Goal: Task Accomplishment & Management: Complete application form

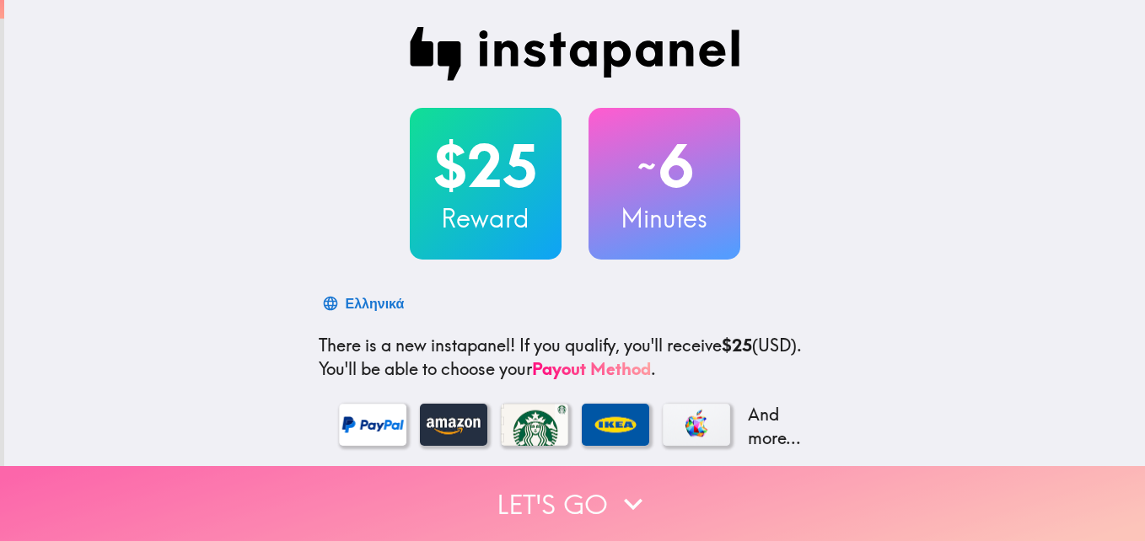
click at [622, 497] on icon "button" at bounding box center [632, 503] width 37 height 37
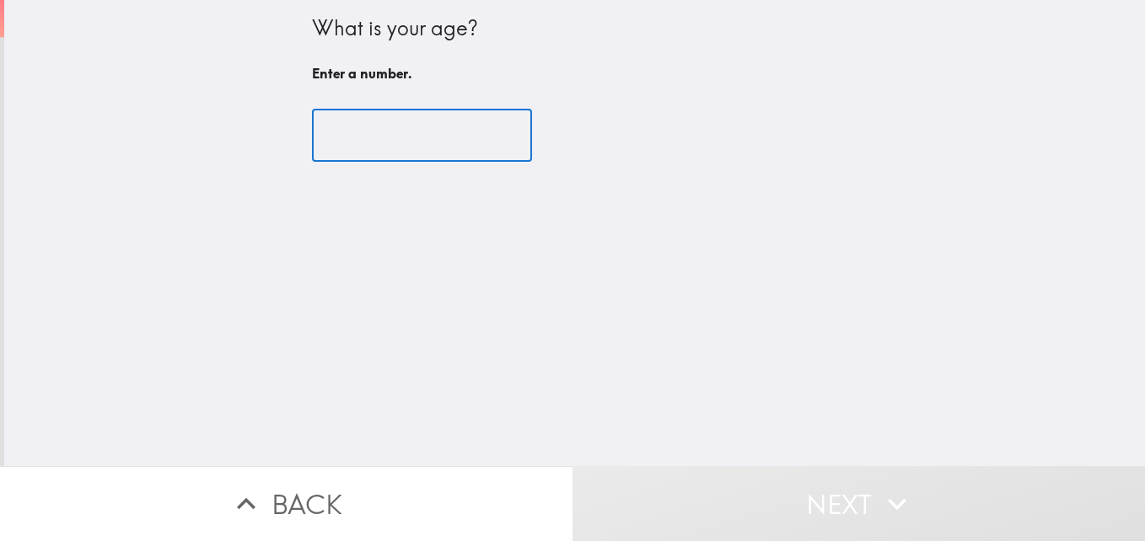
click at [385, 137] on input "number" at bounding box center [422, 136] width 220 height 52
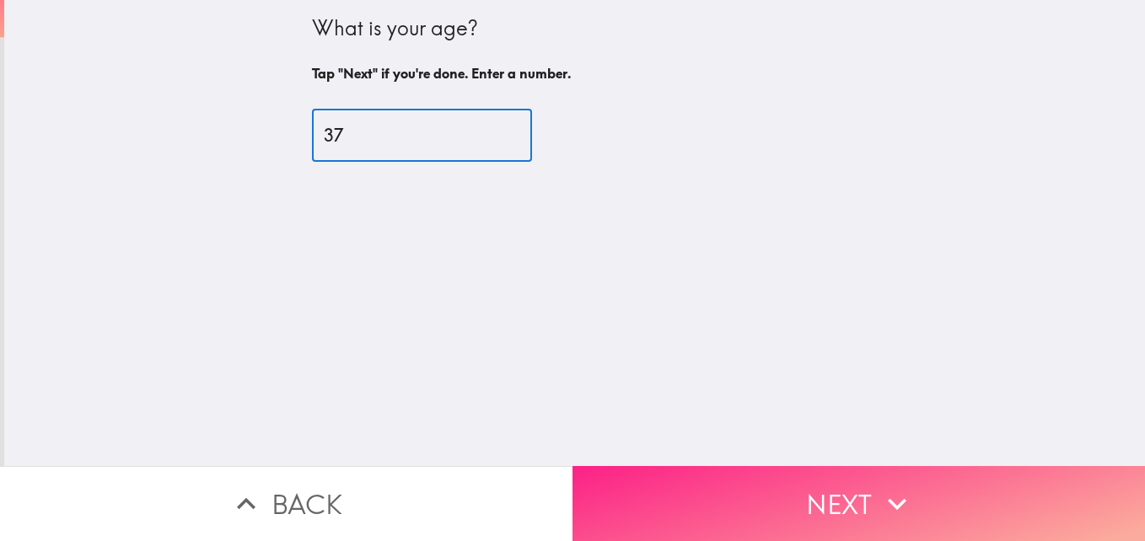
type input "37"
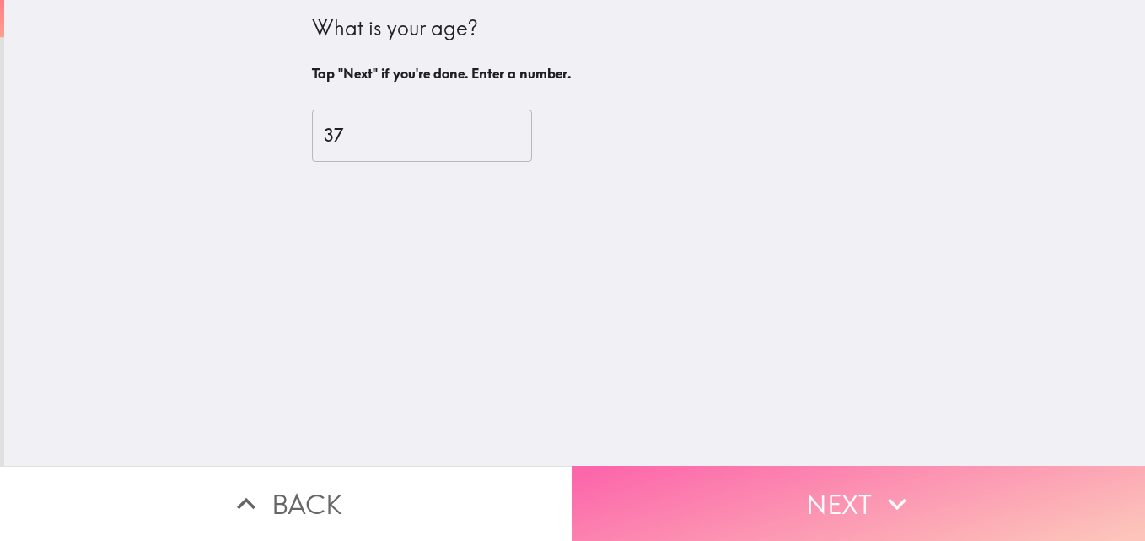
click at [818, 490] on button "Next" at bounding box center [858, 503] width 572 height 75
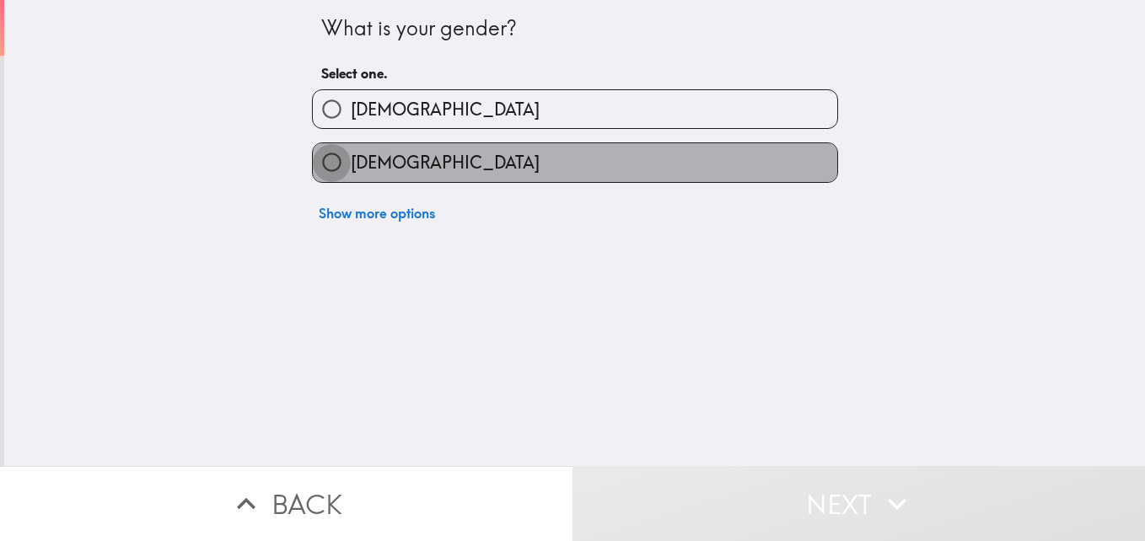
click at [323, 162] on input "[DEMOGRAPHIC_DATA]" at bounding box center [332, 162] width 38 height 38
radio input "true"
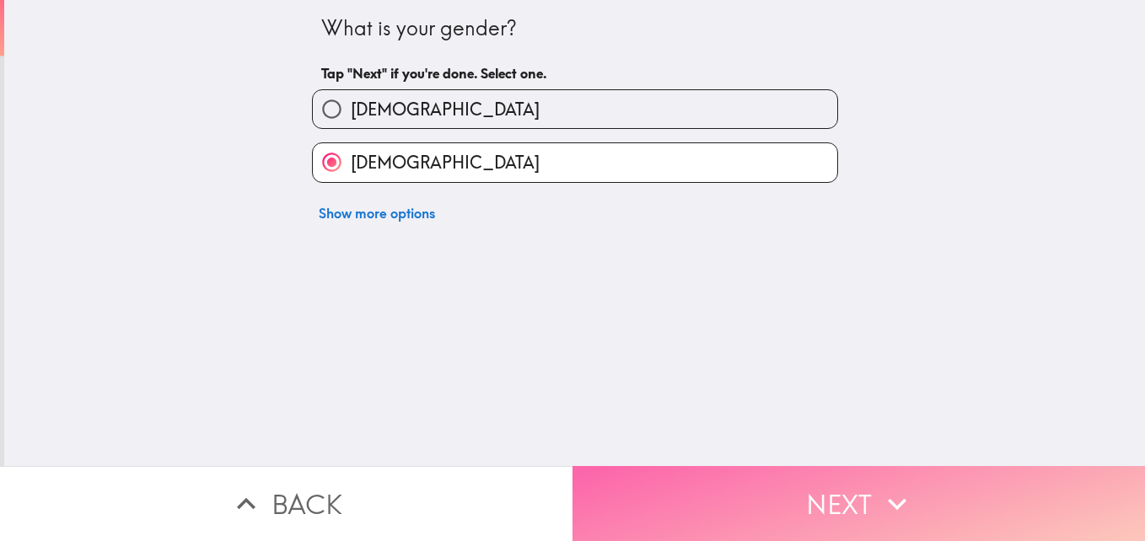
click at [711, 473] on button "Next" at bounding box center [858, 503] width 572 height 75
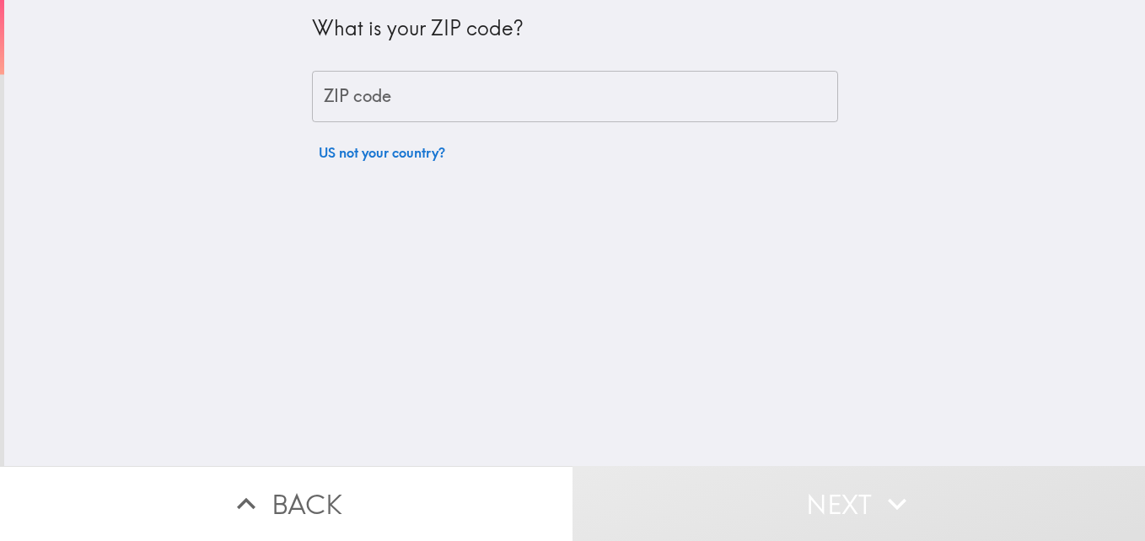
click at [377, 104] on input "ZIP code" at bounding box center [575, 97] width 526 height 52
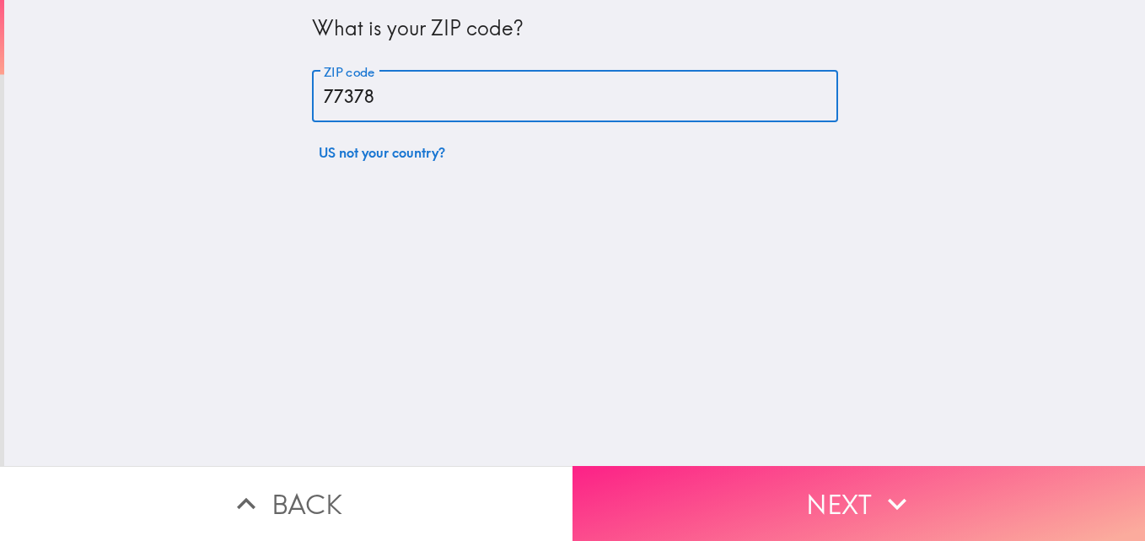
type input "77378"
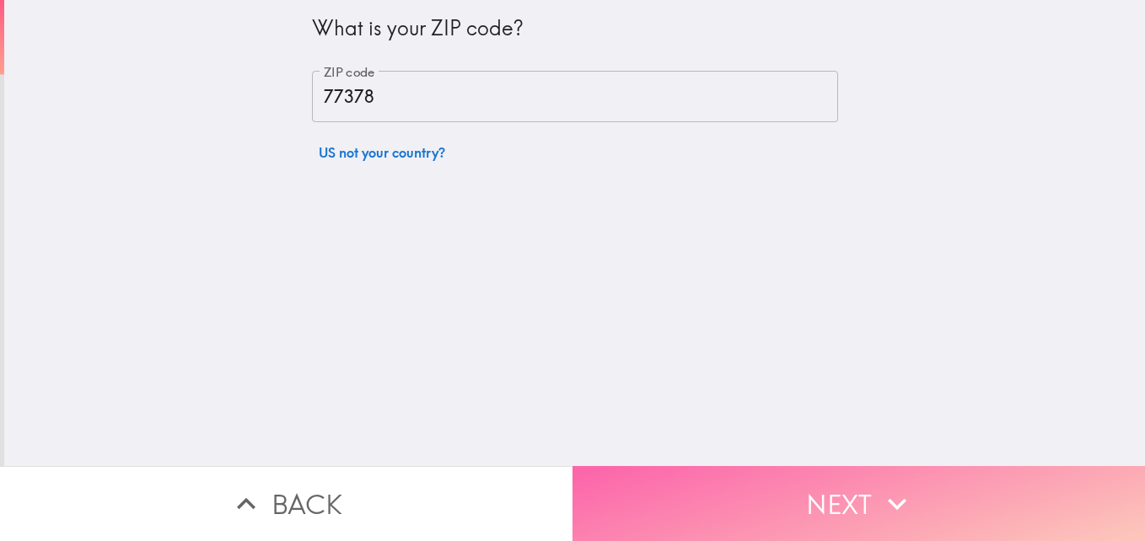
click at [818, 474] on button "Next" at bounding box center [858, 503] width 572 height 75
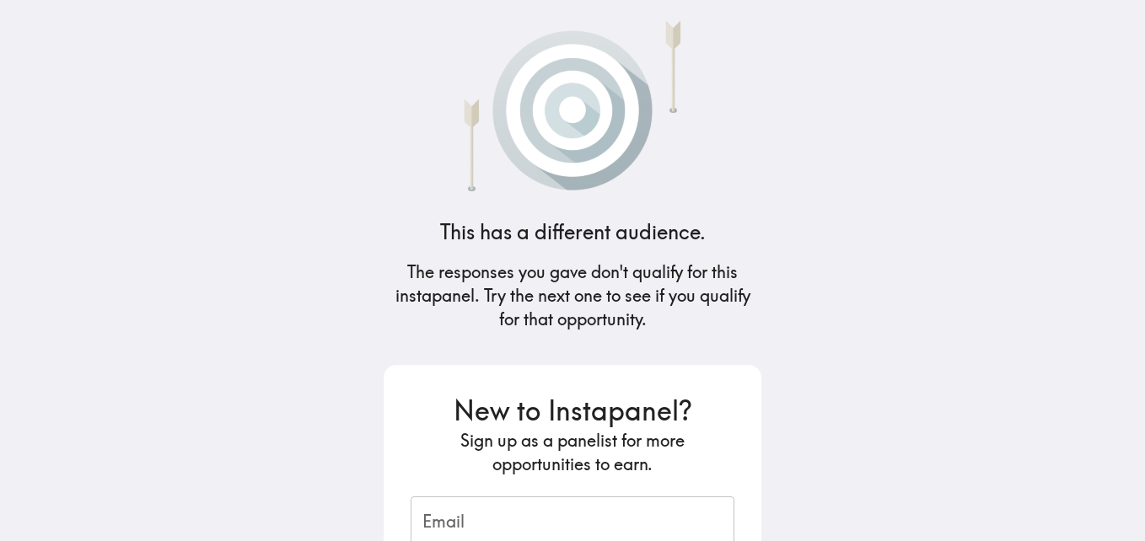
click at [652, 515] on input "Email" at bounding box center [572, 522] width 324 height 52
type input "[EMAIL_ADDRESS][DOMAIN_NAME]"
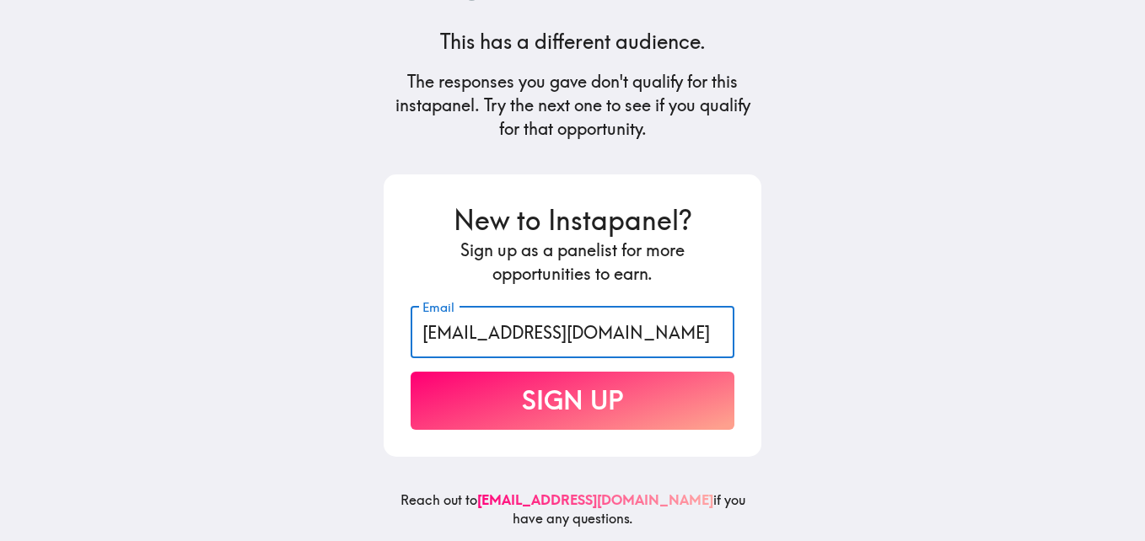
scroll to position [202, 0]
click at [598, 385] on button "Sign Up" at bounding box center [572, 401] width 324 height 58
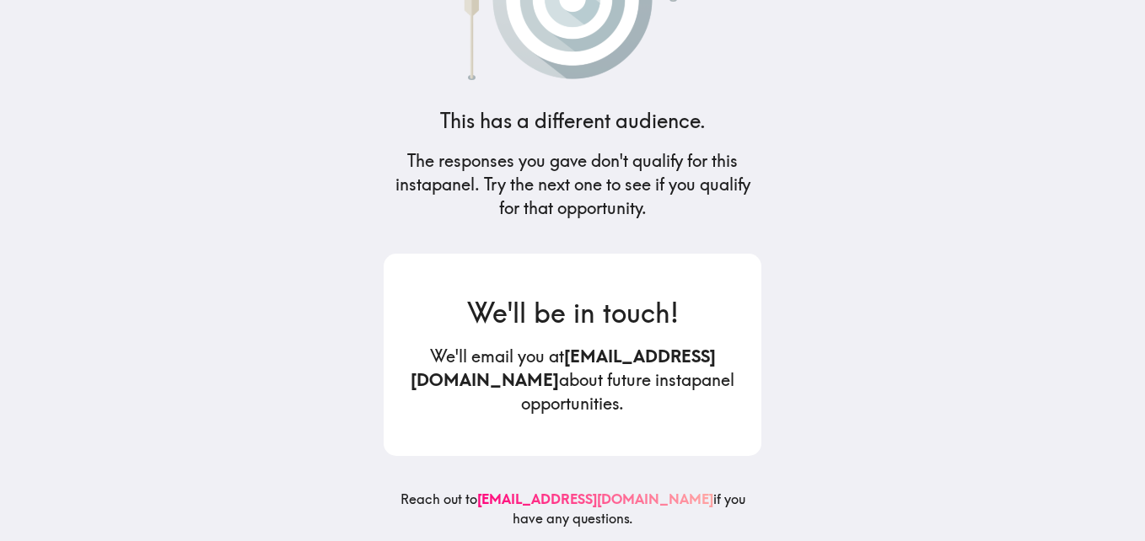
scroll to position [124, 0]
